Goal: Transaction & Acquisition: Purchase product/service

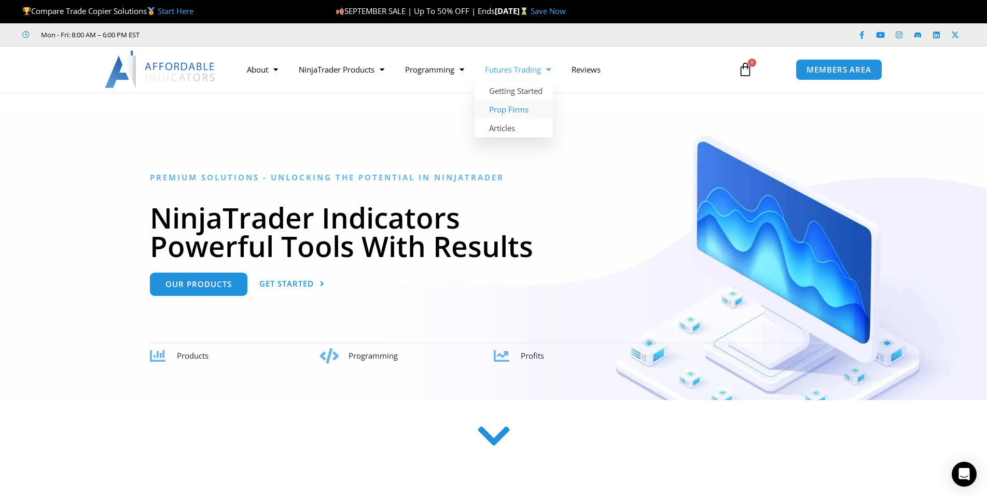
click at [504, 105] on link "Prop Firms" at bounding box center [513, 109] width 78 height 19
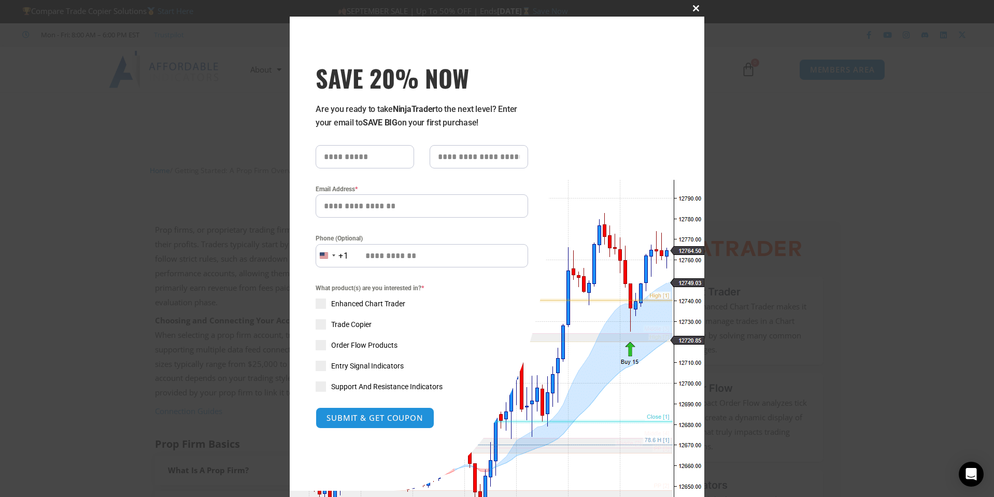
click at [690, 10] on span "SAVE 20% NOW popup" at bounding box center [696, 8] width 17 height 6
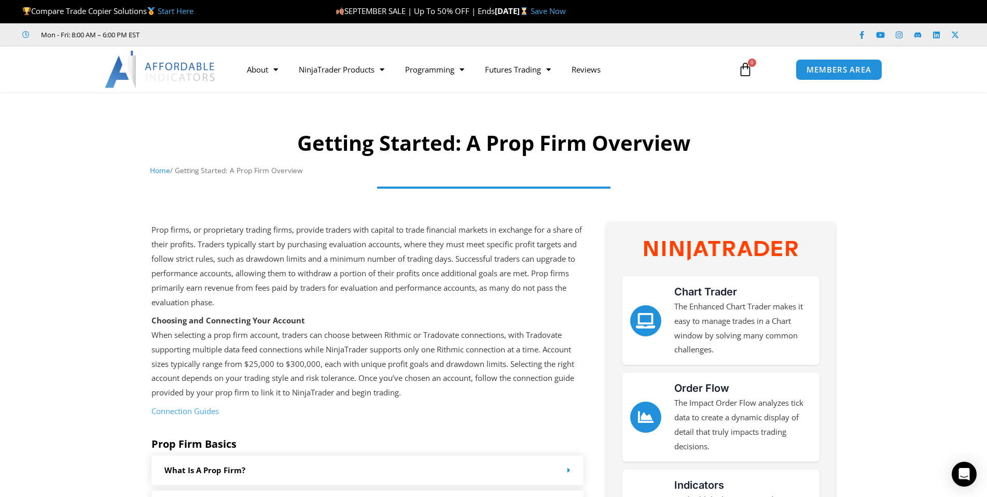
click at [187, 61] on img at bounding box center [160, 69] width 111 height 37
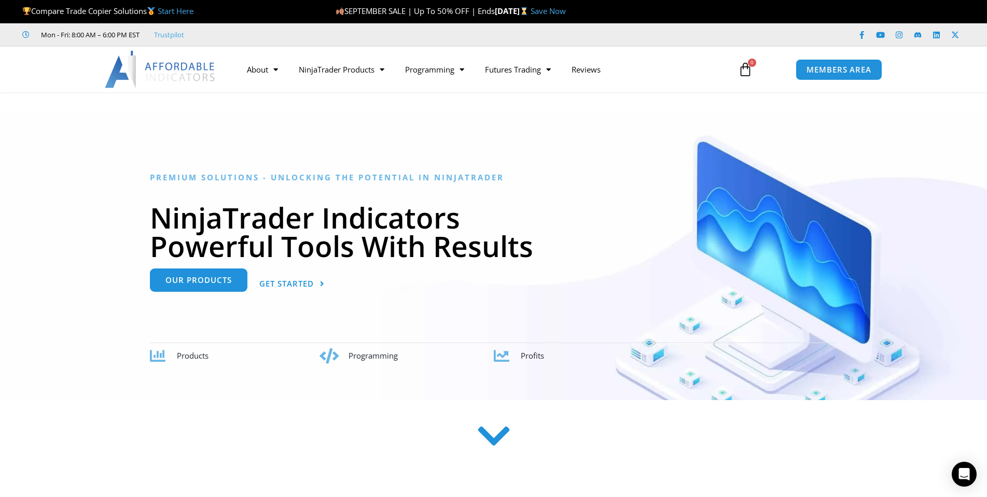
click at [207, 284] on span "Our Products" at bounding box center [198, 280] width 66 height 8
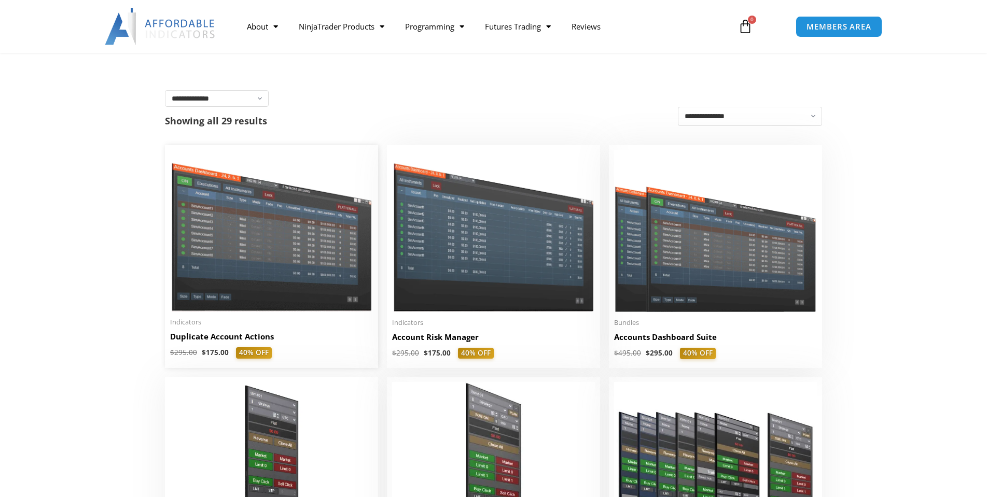
scroll to position [156, 0]
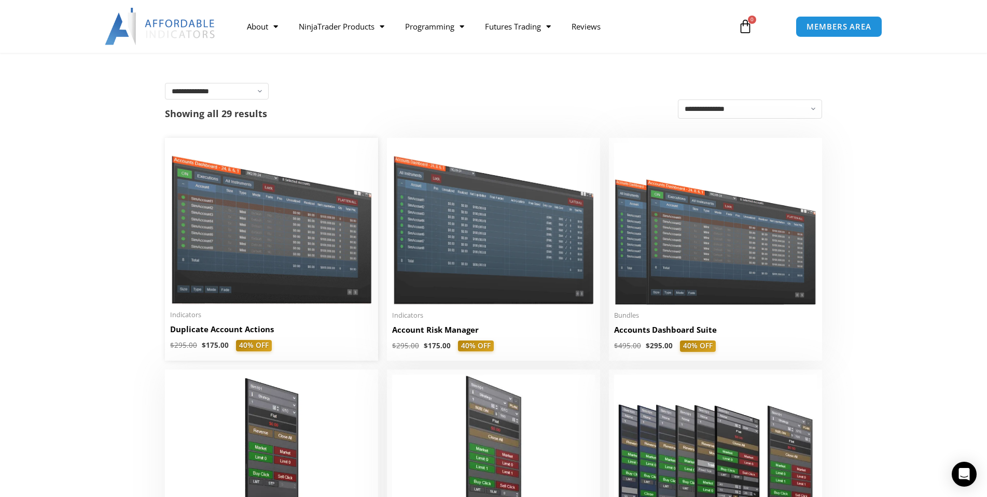
click at [228, 284] on img at bounding box center [271, 223] width 203 height 161
click at [649, 304] on img at bounding box center [715, 225] width 203 height 162
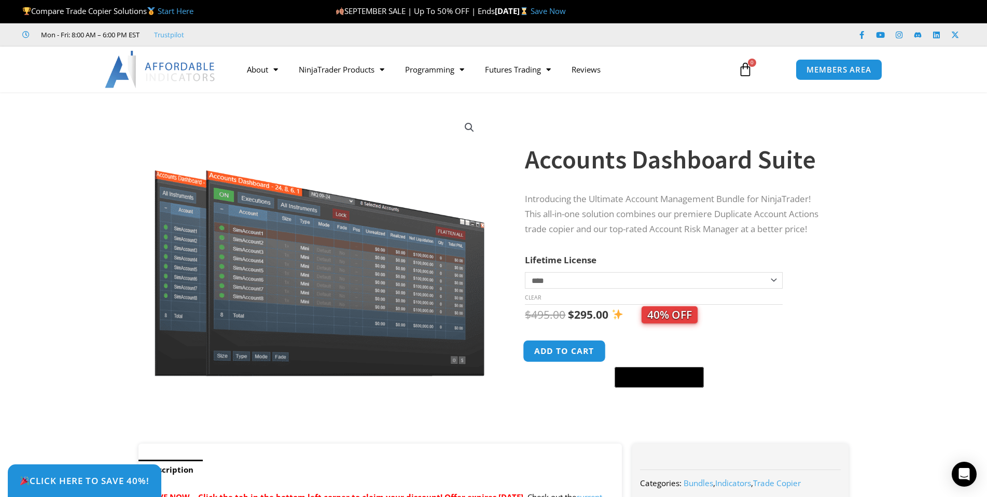
click at [592, 343] on button "Add to cart" at bounding box center [564, 351] width 83 height 22
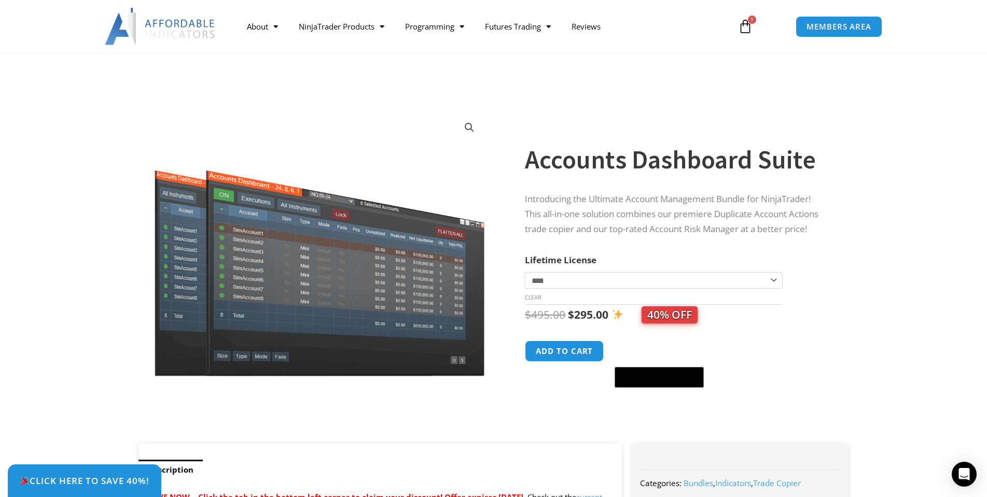
scroll to position [2450, 0]
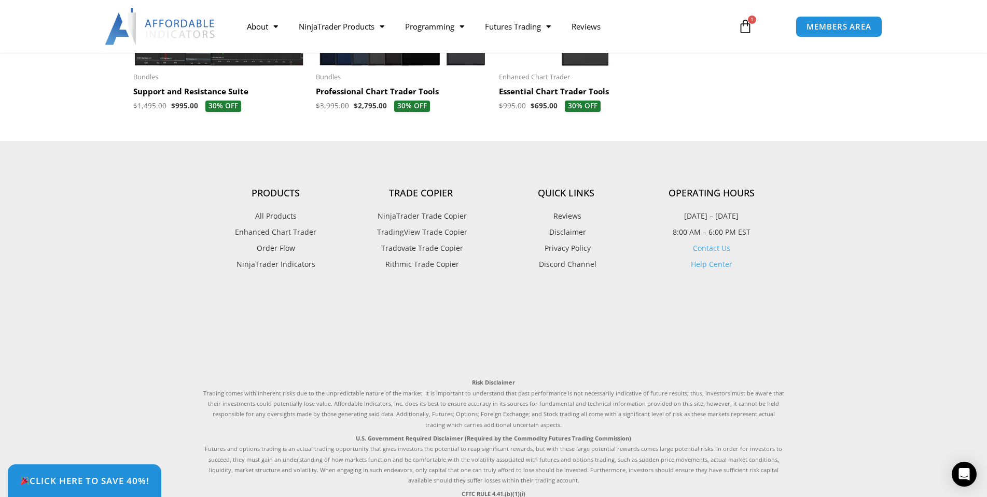
click at [445, 247] on span "Tradovate Trade Copier" at bounding box center [420, 248] width 85 height 13
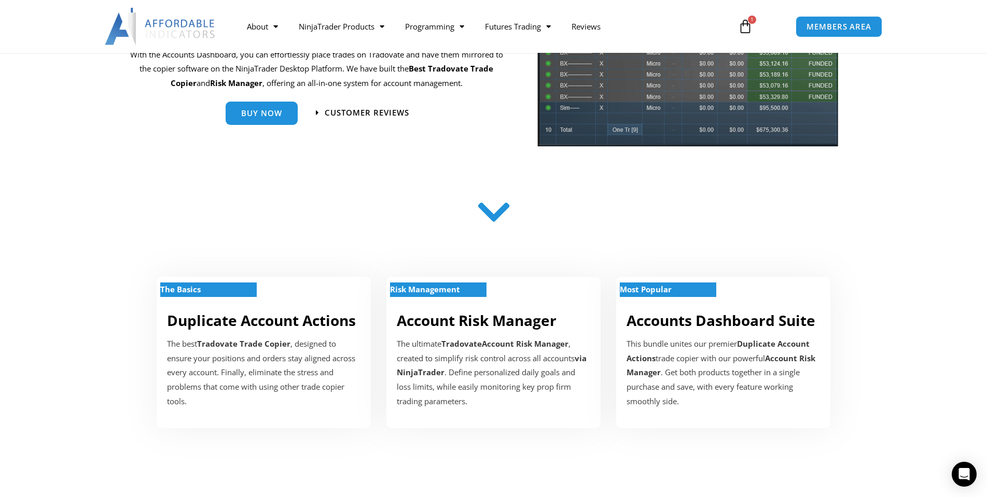
scroll to position [207, 0]
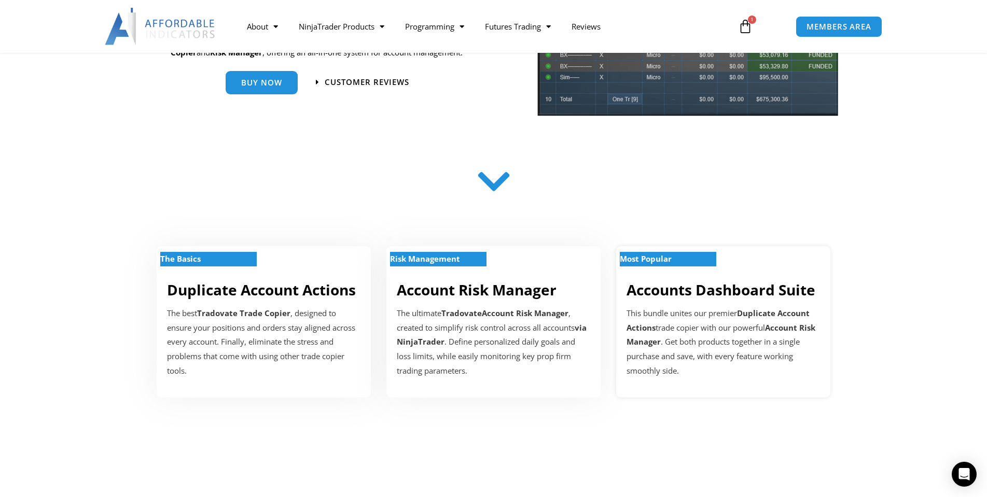
click at [653, 326] on strong "Duplicate Account Actions" at bounding box center [717, 320] width 183 height 25
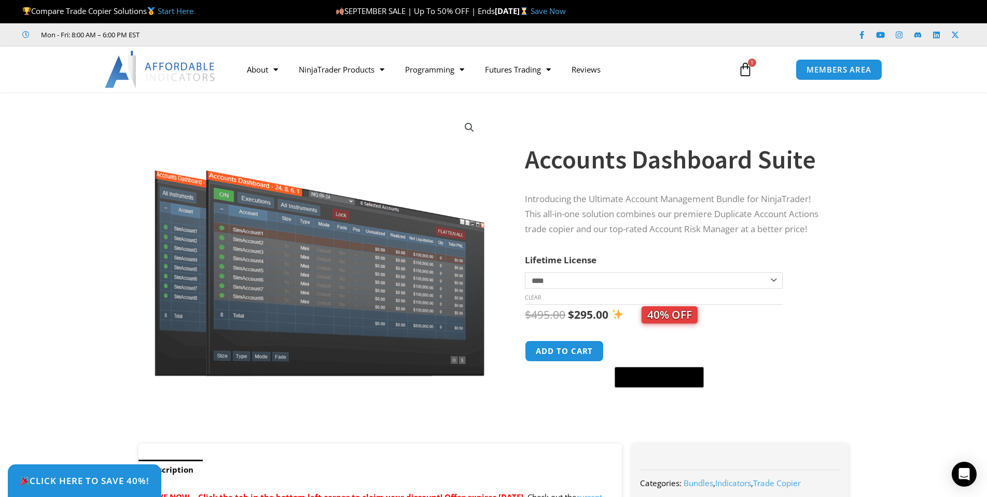
click at [744, 71] on icon at bounding box center [745, 69] width 15 height 15
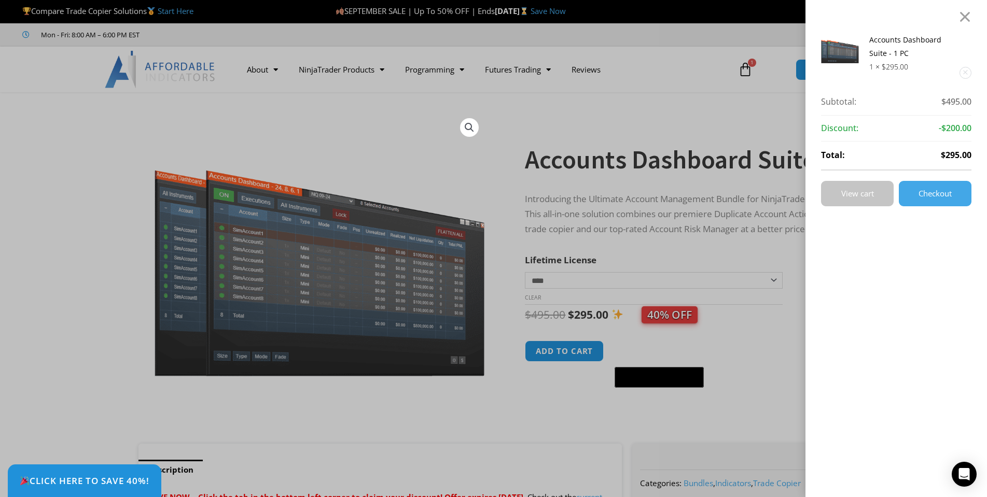
click at [856, 193] on span "View cart" at bounding box center [857, 194] width 33 height 8
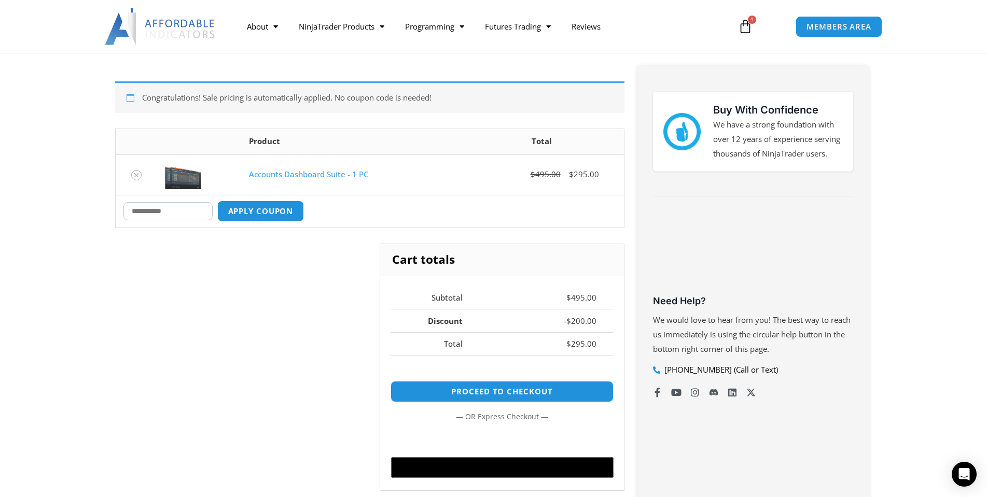
scroll to position [104, 0]
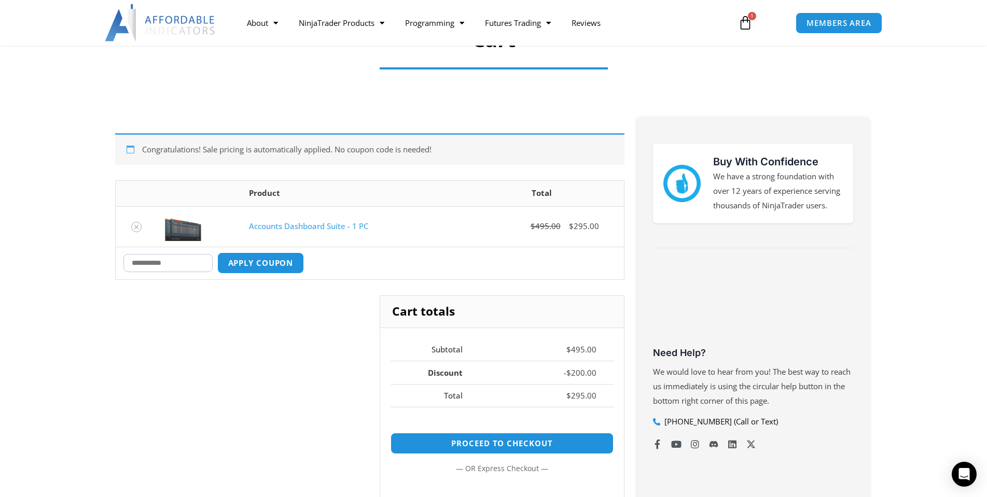
click at [208, 260] on input "Coupon:" at bounding box center [167, 263] width 89 height 18
type input "****"
click at [278, 263] on button "Apply coupon" at bounding box center [260, 263] width 91 height 22
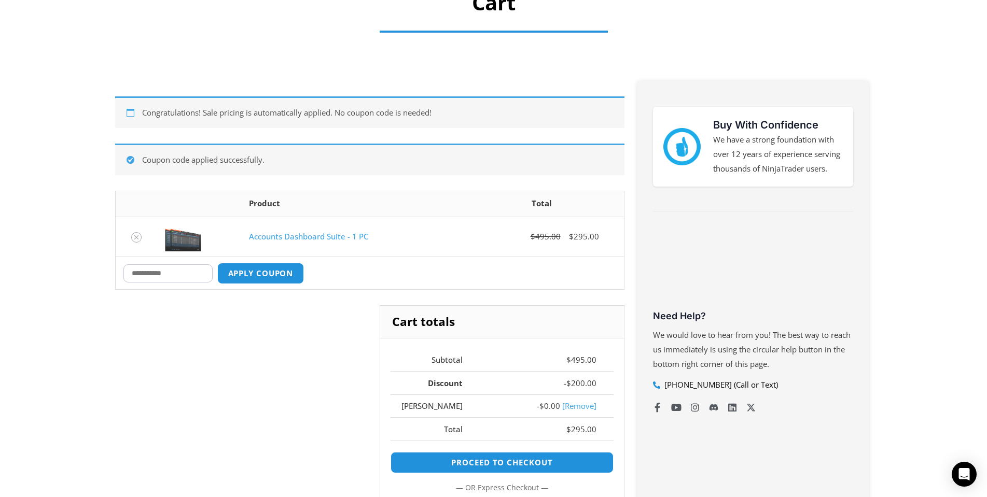
scroll to position [156, 0]
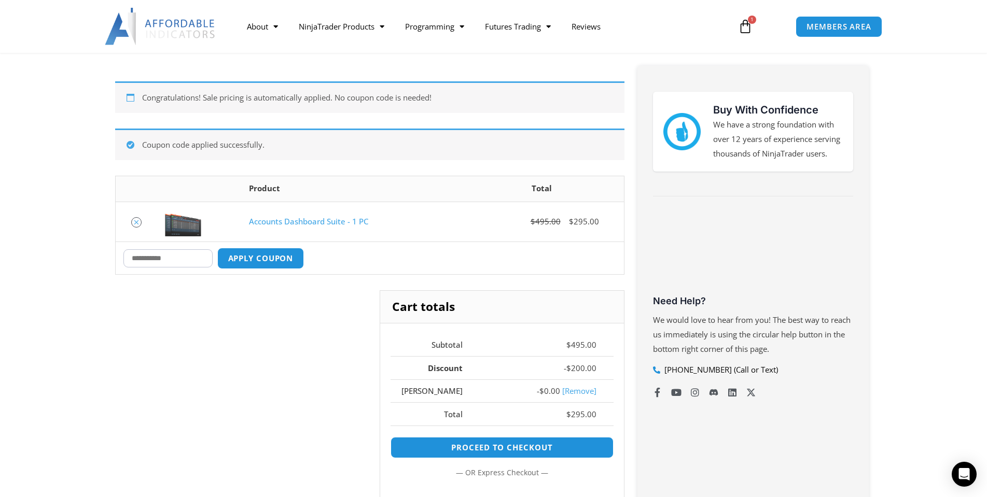
click at [134, 218] on link "Remove Accounts Dashboard Suite - 1 PC from cart" at bounding box center [136, 222] width 10 height 10
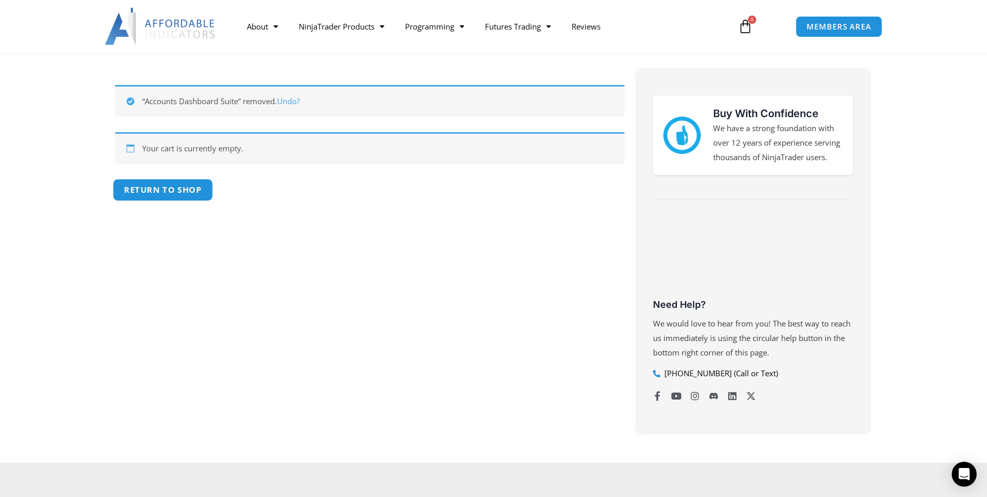
scroll to position [133, 0]
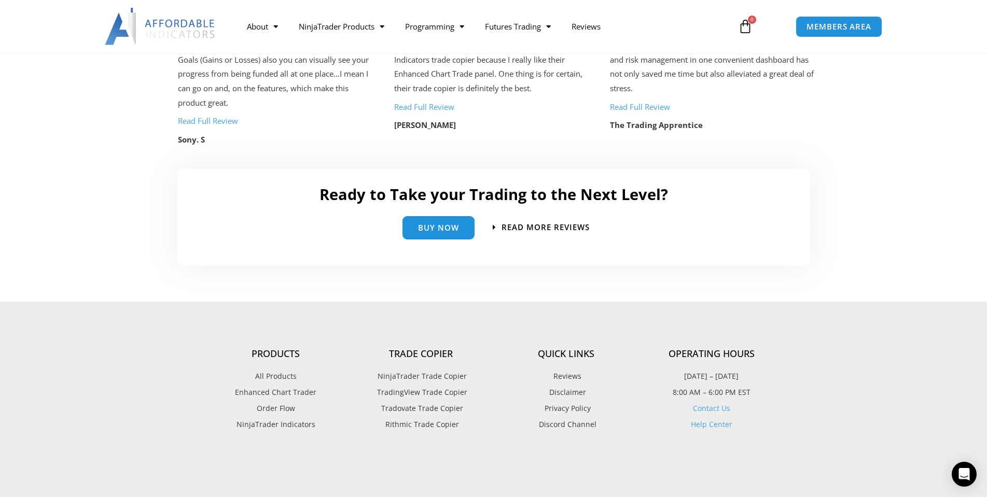
scroll to position [2326, 0]
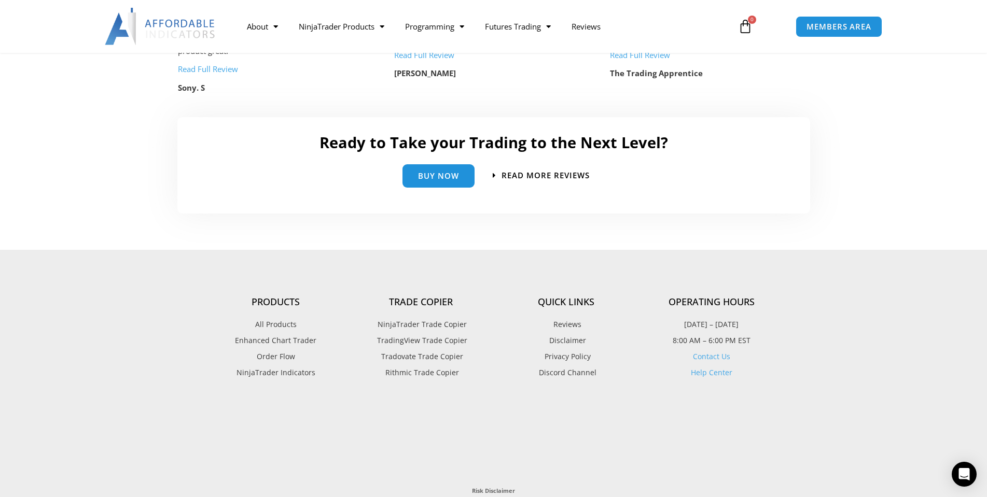
click at [395, 353] on span "Tradovate Trade Copier" at bounding box center [420, 356] width 85 height 13
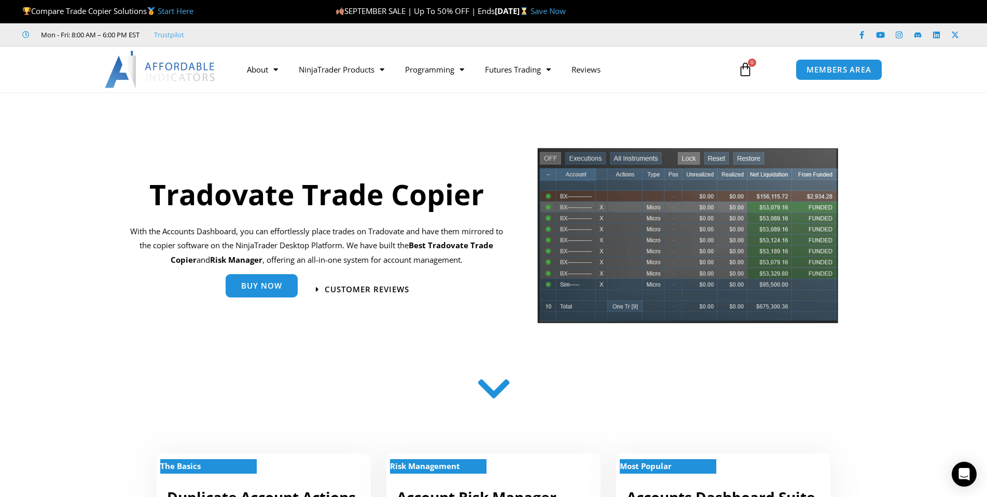
click at [271, 289] on span "Buy Now" at bounding box center [261, 286] width 41 height 8
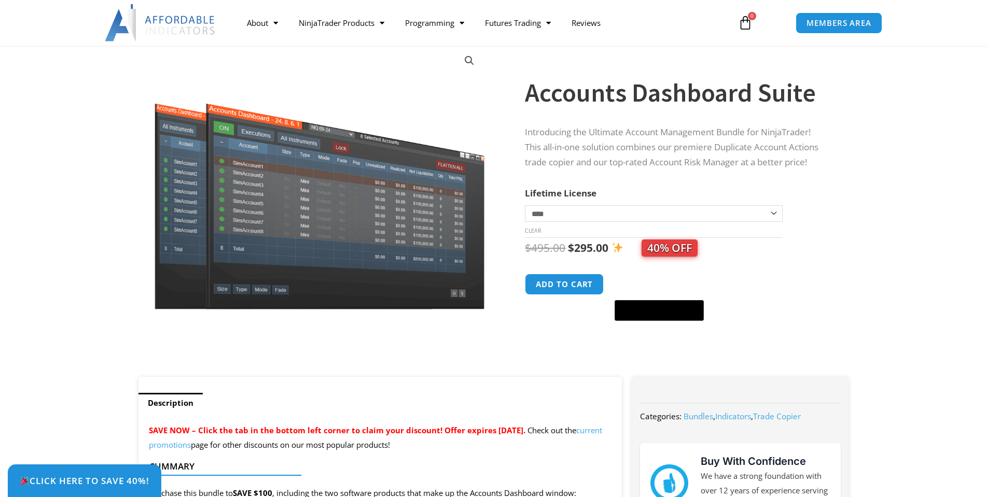
scroll to position [104, 0]
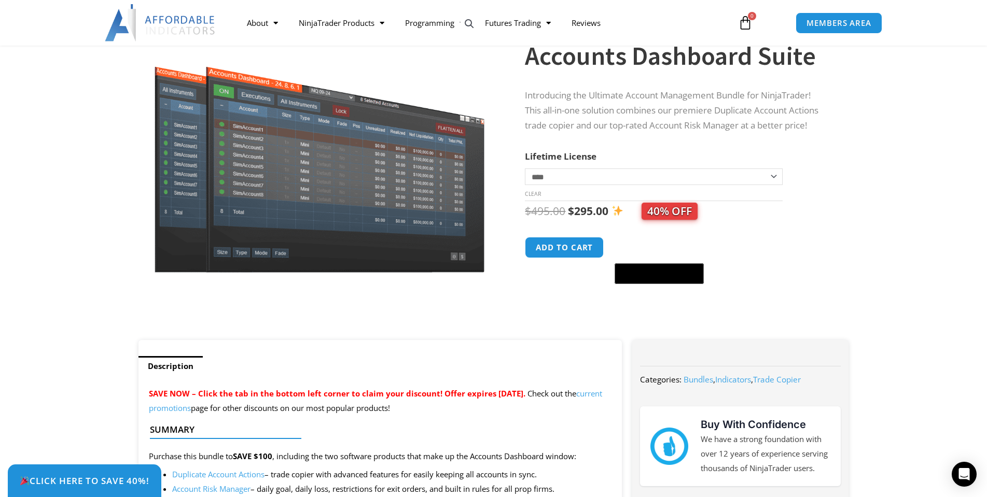
click at [584, 184] on select "**********" at bounding box center [653, 176] width 257 height 17
click at [525, 168] on select "**********" at bounding box center [653, 176] width 257 height 17
click at [589, 185] on select "**********" at bounding box center [653, 176] width 257 height 17
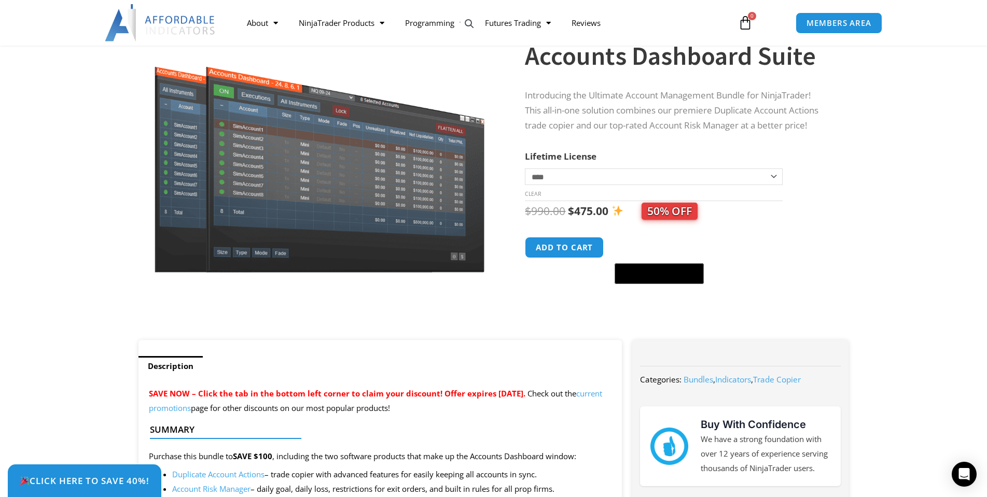
select select "*"
click at [525, 168] on select "**********" at bounding box center [653, 176] width 257 height 17
click at [561, 244] on button "Add to cart" at bounding box center [564, 247] width 83 height 22
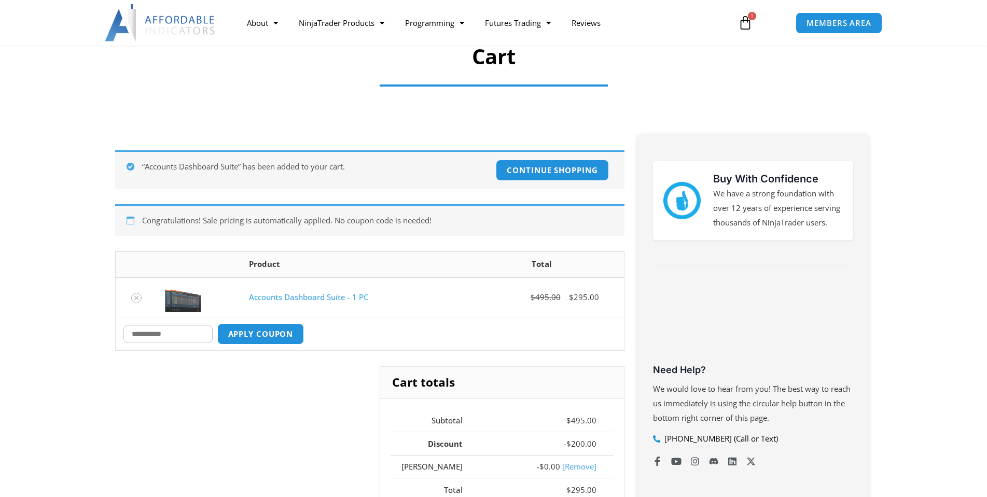
scroll to position [104, 0]
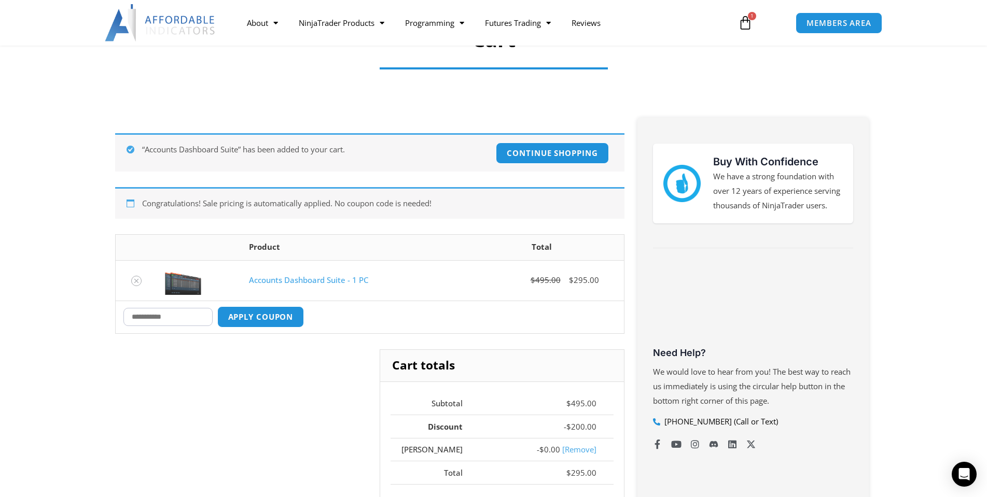
click at [185, 316] on input "Coupon:" at bounding box center [167, 317] width 89 height 18
click at [139, 282] on icon "Remove Accounts Dashboard Suite - 1 PC from cart" at bounding box center [136, 280] width 7 height 7
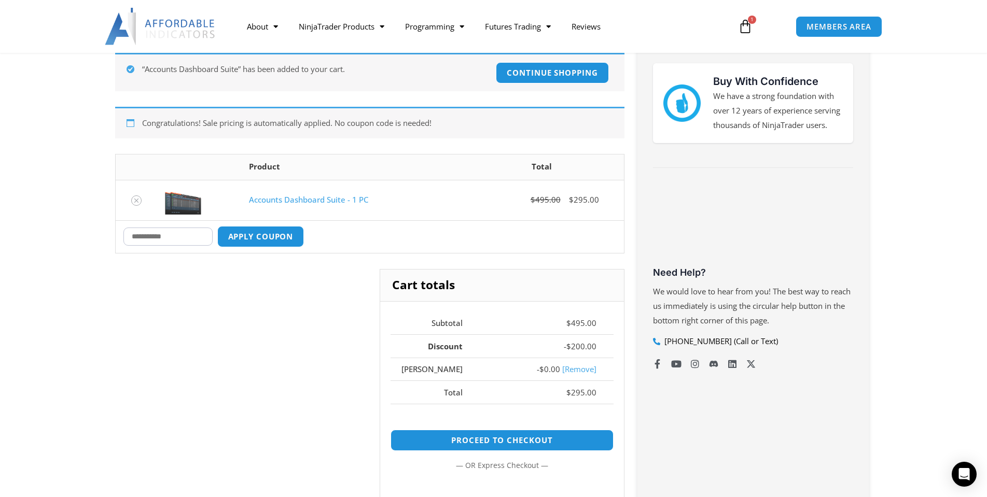
scroll to position [185, 0]
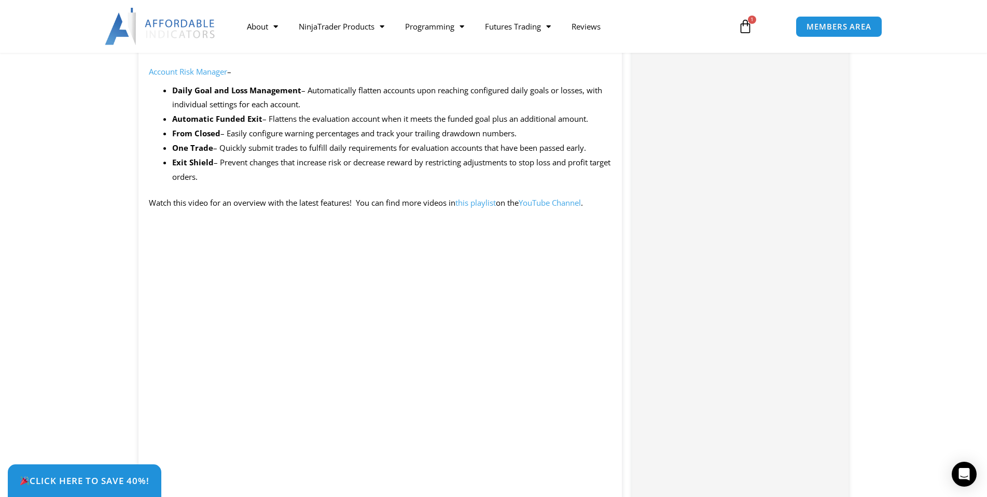
scroll to position [1195, 0]
